Goal: Information Seeking & Learning: Check status

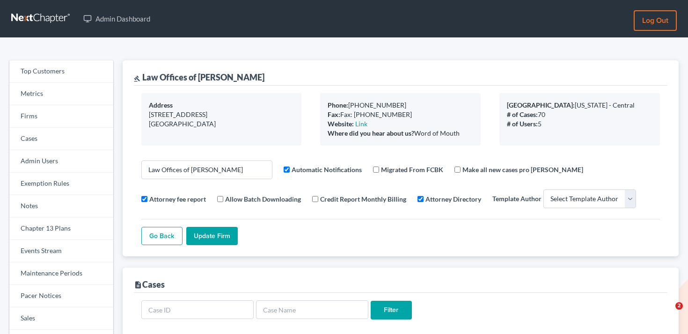
select select
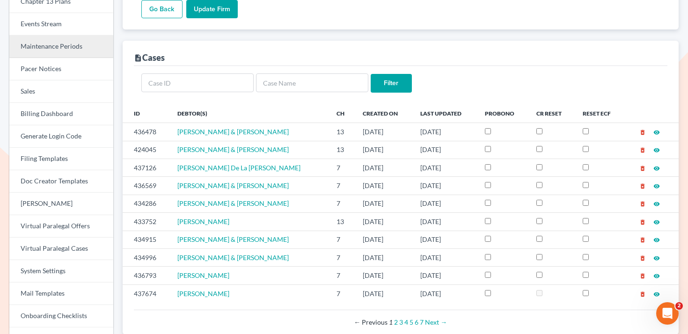
scroll to position [200, 0]
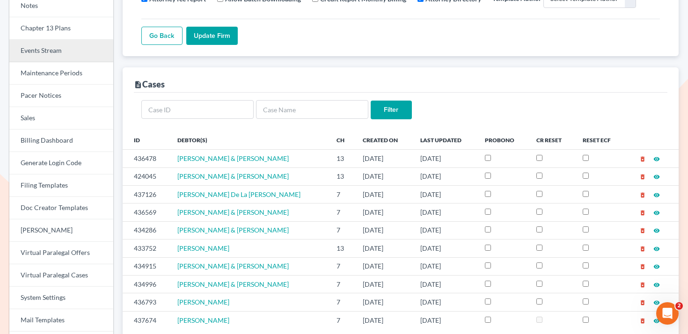
click at [68, 46] on link "Events Stream" at bounding box center [61, 51] width 104 height 22
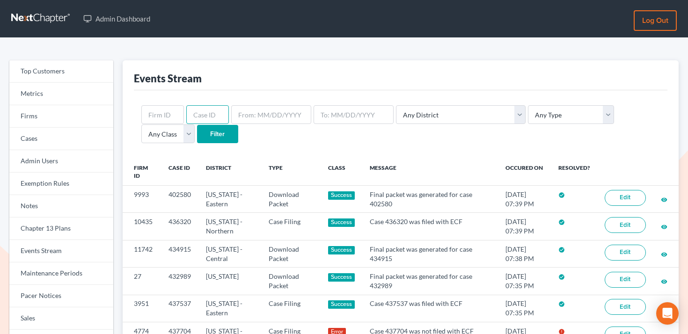
click at [206, 112] on input "text" at bounding box center [207, 114] width 43 height 19
paste input "437628"
type input "437628"
click at [197, 132] on input "Filter" at bounding box center [217, 134] width 41 height 19
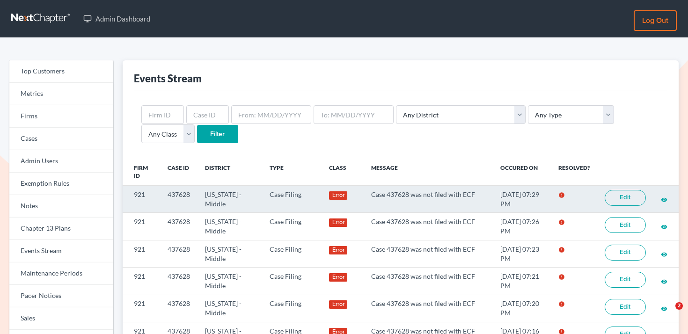
click at [627, 209] on td "Edit" at bounding box center [625, 199] width 56 height 27
click at [628, 201] on link "Edit" at bounding box center [624, 198] width 41 height 16
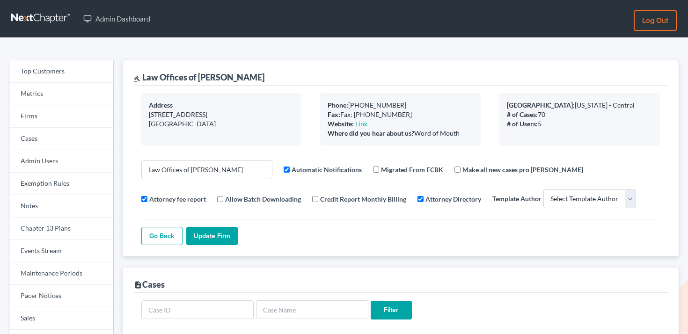
select select
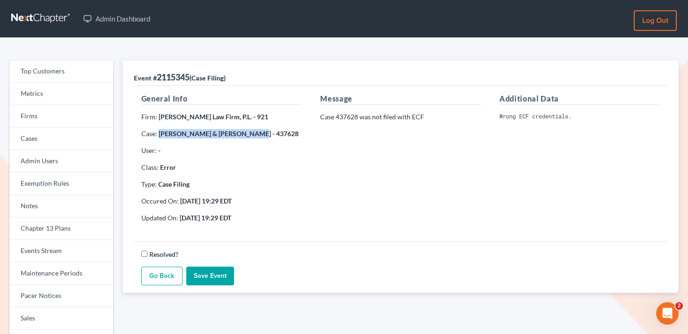
drag, startPoint x: 159, startPoint y: 135, endPoint x: 246, endPoint y: 134, distance: 86.5
click at [246, 134] on strong "James Vetzel & Rhonda Vetzel - 437628" at bounding box center [229, 134] width 140 height 8
copy strong "James Vetzel & Rhonda Vetzel"
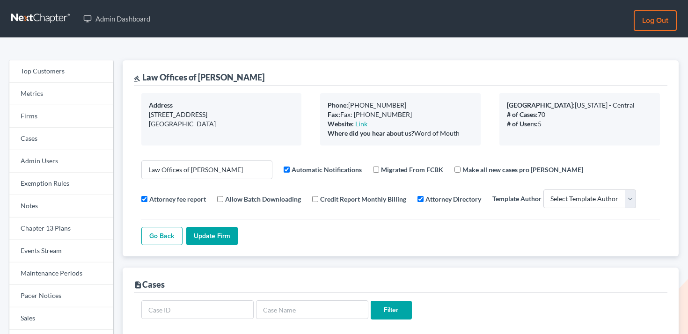
select select
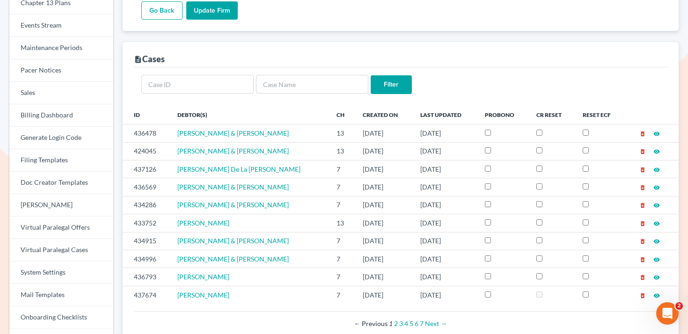
scroll to position [228, 0]
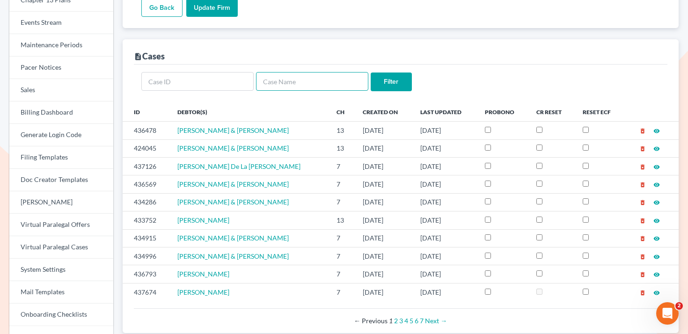
click at [291, 82] on input "text" at bounding box center [312, 81] width 112 height 19
type input "vetzel"
click at [370, 73] on input "Filter" at bounding box center [390, 82] width 41 height 19
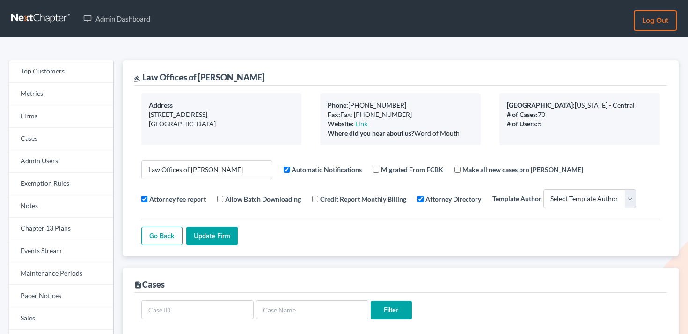
select select
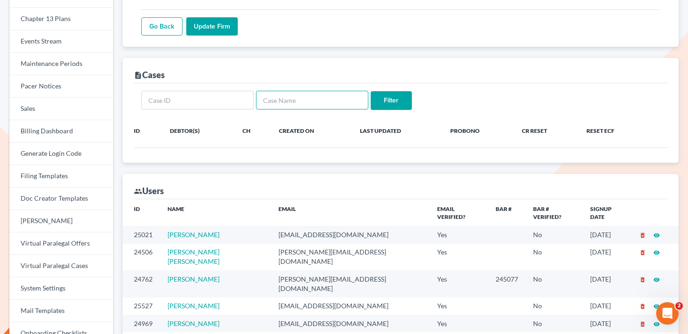
click at [273, 101] on input "text" at bounding box center [312, 100] width 112 height 19
paste input "[PERSON_NAME]"
type input "[PERSON_NAME]"
click at [370, 91] on input "Filter" at bounding box center [390, 100] width 41 height 19
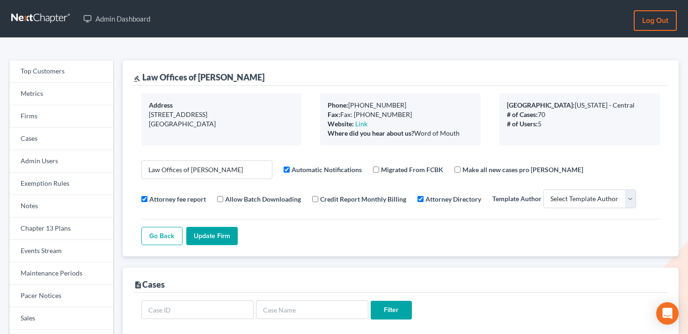
select select
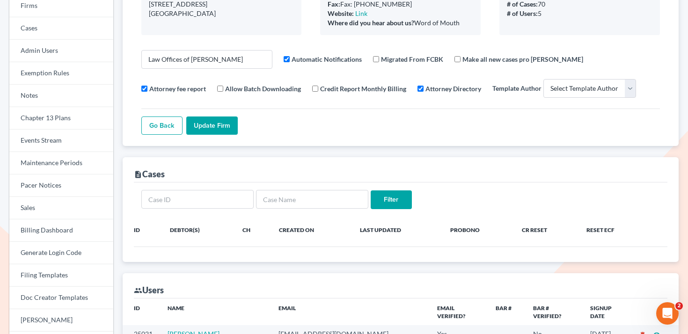
scroll to position [75, 0]
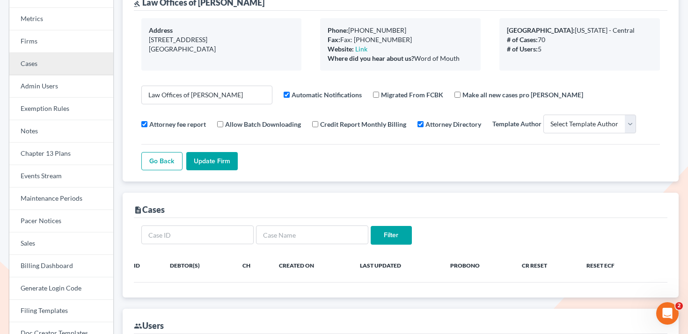
click at [77, 59] on link "Cases" at bounding box center [61, 64] width 104 height 22
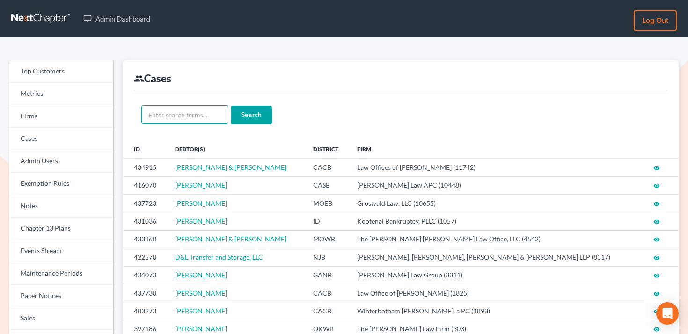
click at [194, 117] on input "text" at bounding box center [184, 114] width 87 height 19
paste input "[PERSON_NAME]"
type input "[PERSON_NAME]"
click at [257, 112] on input "Search" at bounding box center [251, 115] width 41 height 19
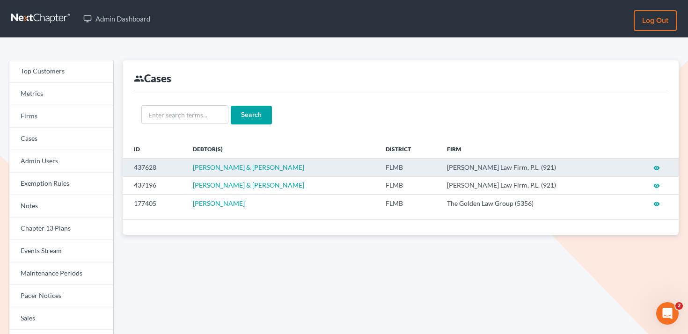
click at [655, 167] on icon "visibility" at bounding box center [656, 168] width 7 height 7
